Goal: Transaction & Acquisition: Purchase product/service

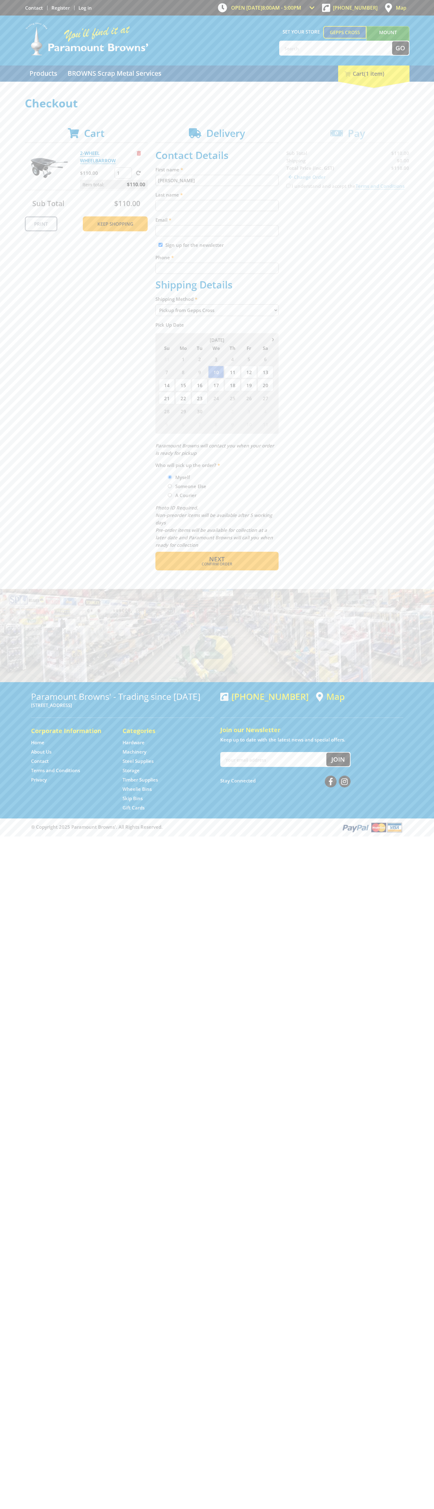
type input "[PERSON_NAME]"
type input "[EMAIL_ADDRESS][DOMAIN_NAME]"
type input "0293744000"
click at [217, 559] on span "Next" at bounding box center [217, 559] width 16 height 8
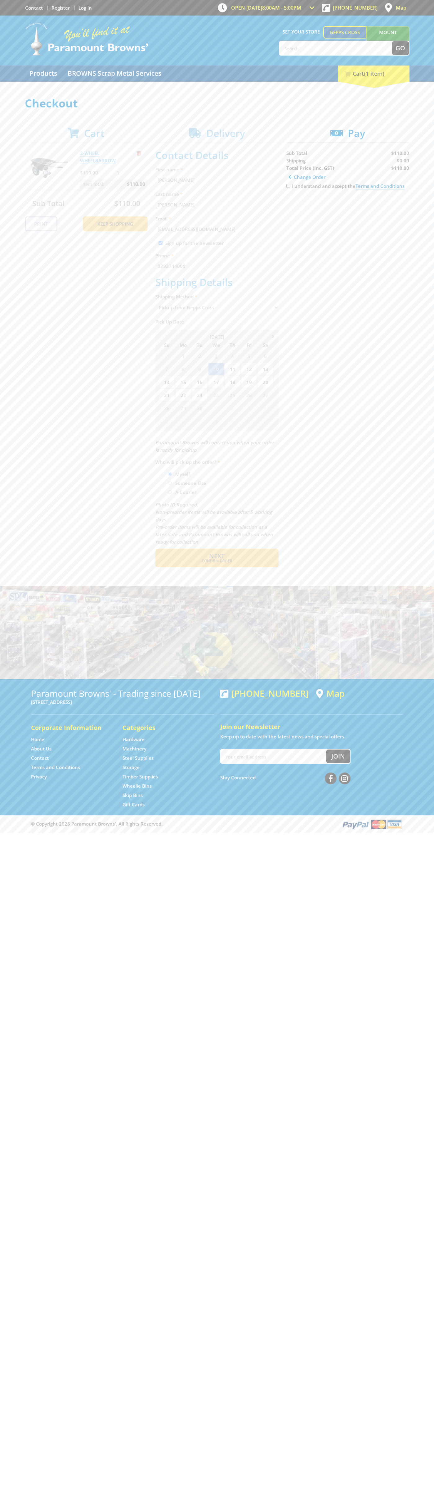
click at [288, 186] on input "I understand and accept the Terms and Conditions" at bounding box center [289, 186] width 4 height 4
checkbox input "true"
click at [305, 205] on span "Credit Card" at bounding box center [300, 205] width 27 height 7
click at [348, 205] on img at bounding box center [344, 205] width 14 height 8
type input "[CREDIT_CARD_NUMBER]"
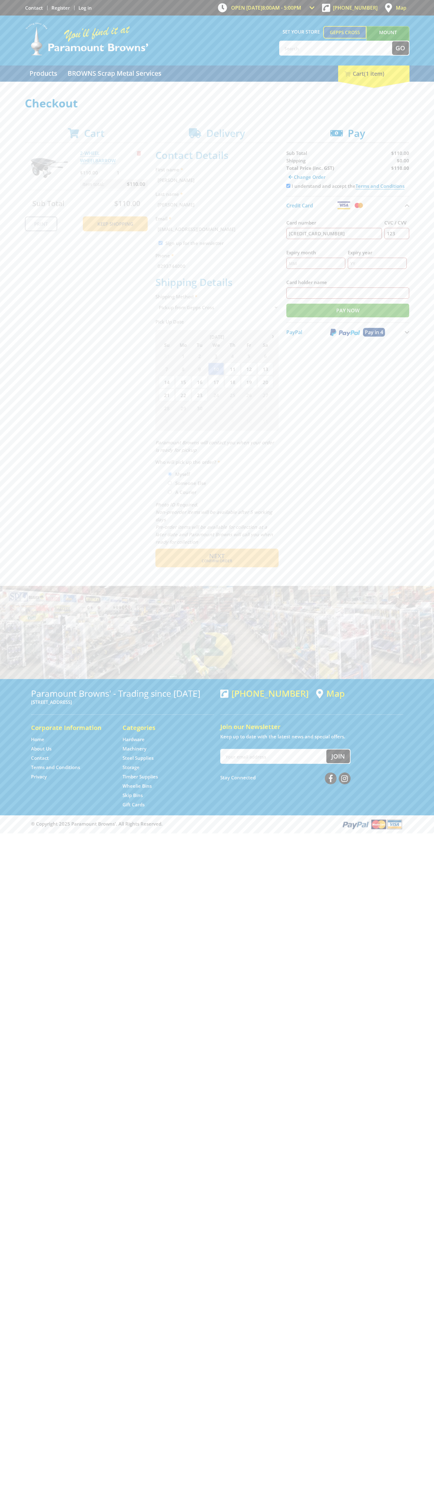
type input "123"
type input "[PERSON_NAME]"
